Goal: Check status: Check status

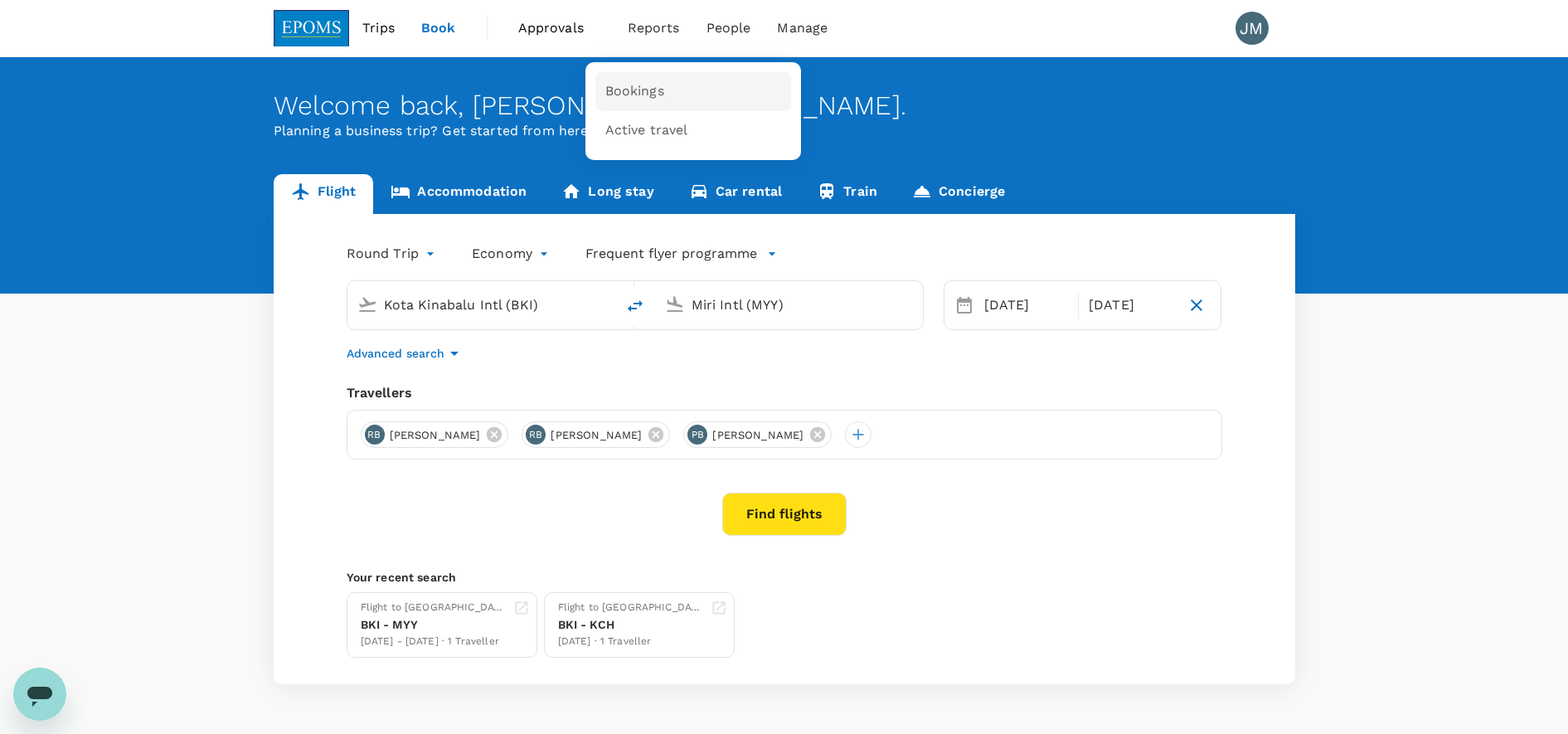
click at [639, 104] on link "Bookings" at bounding box center [693, 91] width 196 height 39
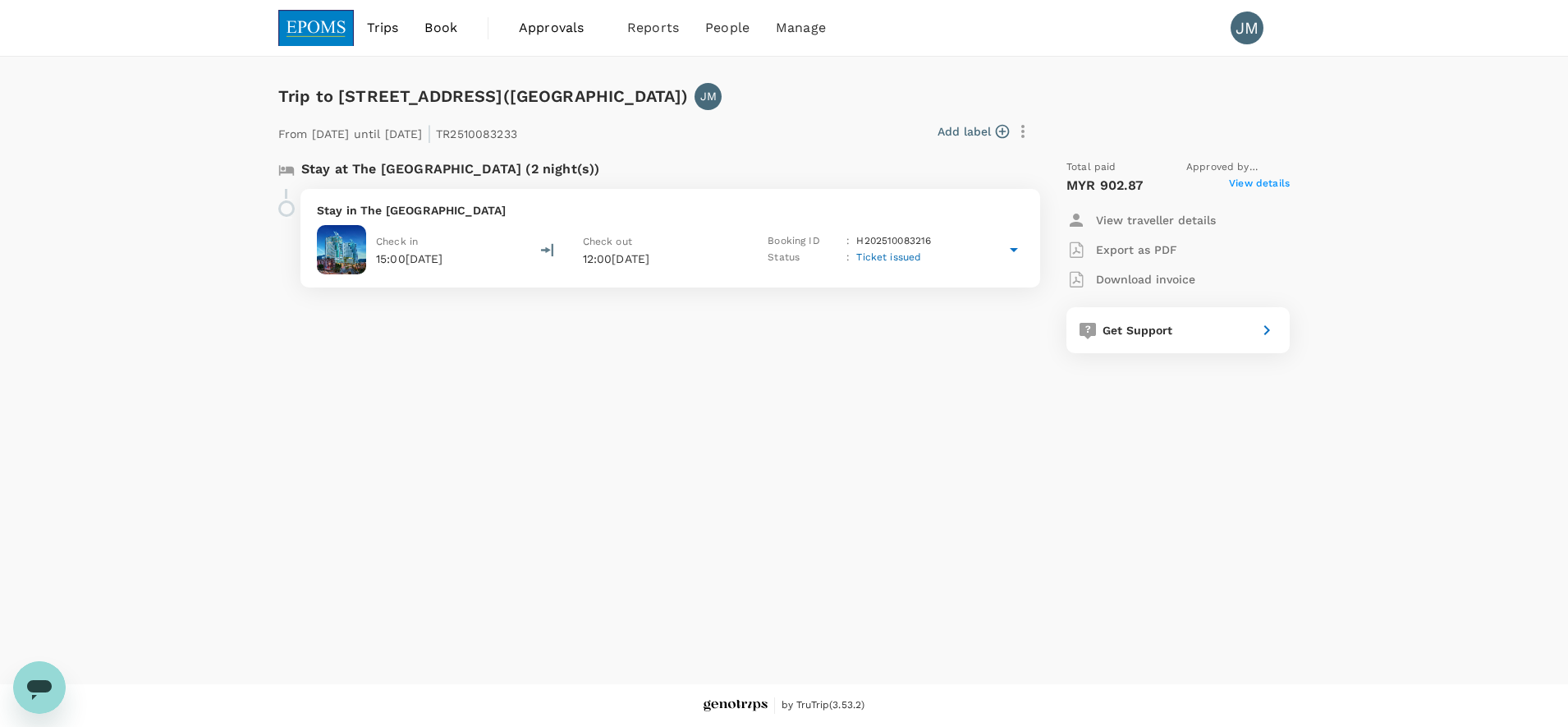
click at [1245, 179] on span "View details" at bounding box center [1259, 185] width 61 height 20
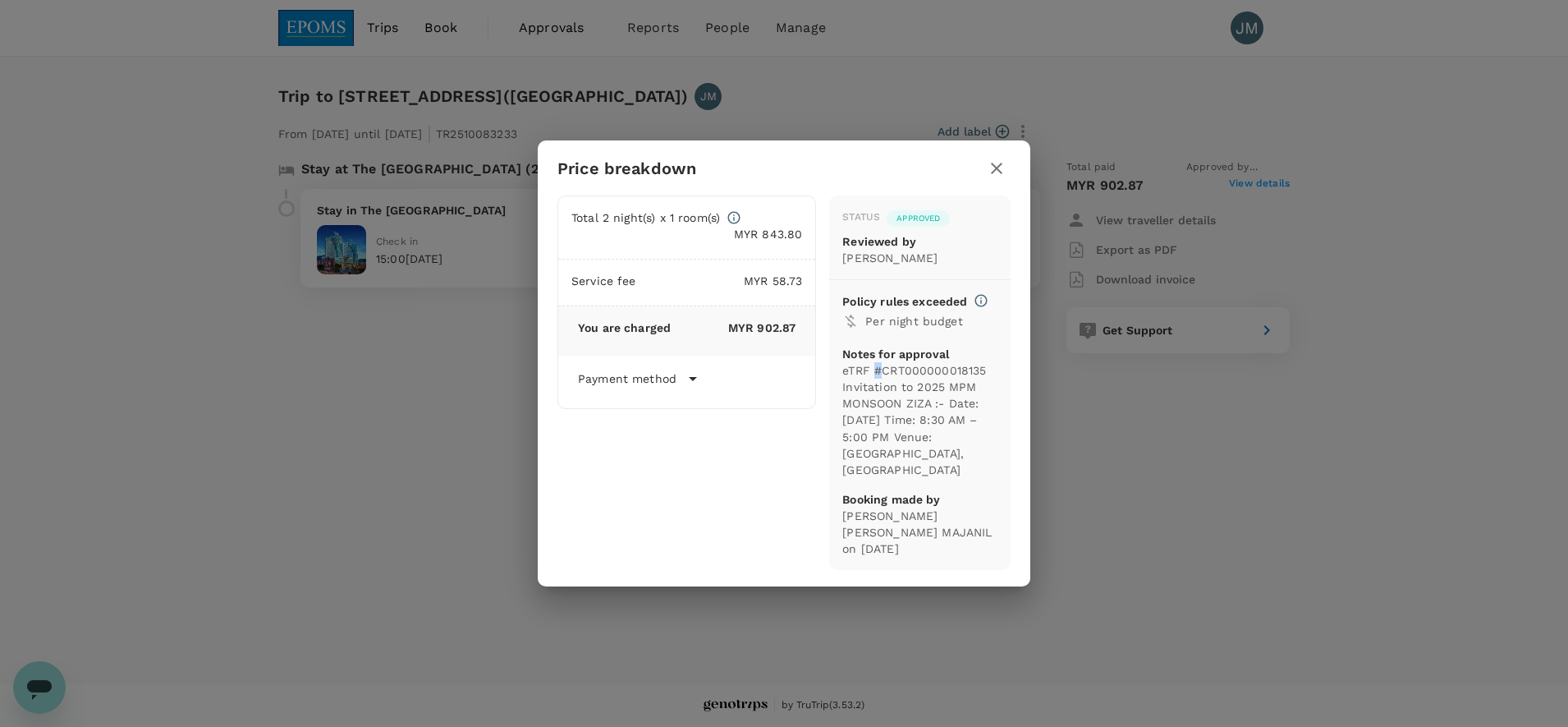
click at [879, 378] on p "eTRF #CRT000000018135 Invitation to 2025 MPM MONSOON ZIZA :- Date: 14th October…" at bounding box center [919, 419] width 155 height 115
drag, startPoint x: 879, startPoint y: 378, endPoint x: 845, endPoint y: 378, distance: 34.0
click at [845, 378] on p "eTRF #CRT000000018135 Invitation to 2025 MPM MONSOON ZIZA :- Date: 14th October…" at bounding box center [919, 419] width 155 height 115
drag, startPoint x: 845, startPoint y: 378, endPoint x: 975, endPoint y: 376, distance: 130.0
click at [975, 376] on p "eTRF #CRT000000018135 Invitation to 2025 MPM MONSOON ZIZA :- Date: 14th October…" at bounding box center [919, 419] width 155 height 115
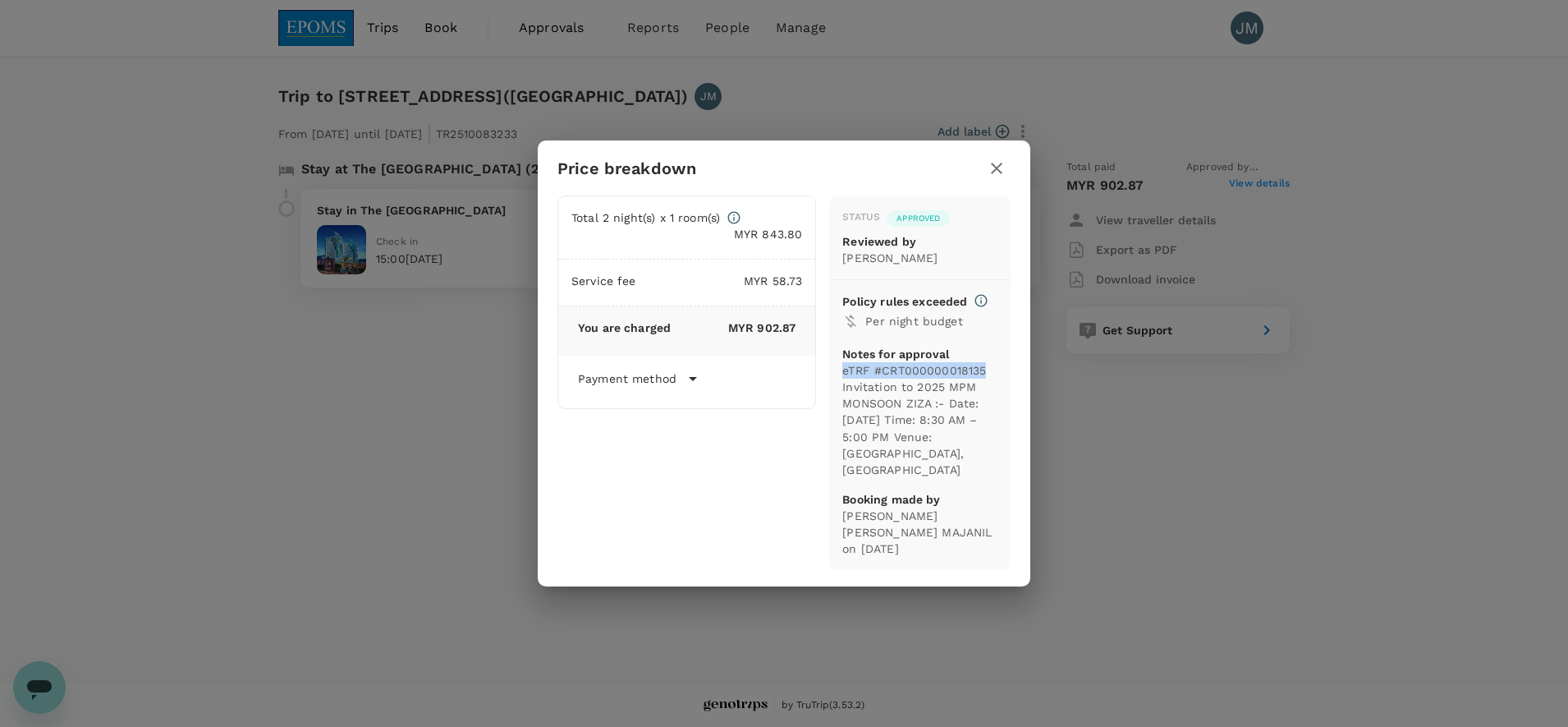
copy p "eTRF #CRT000000018135"
